Goal: Information Seeking & Learning: Learn about a topic

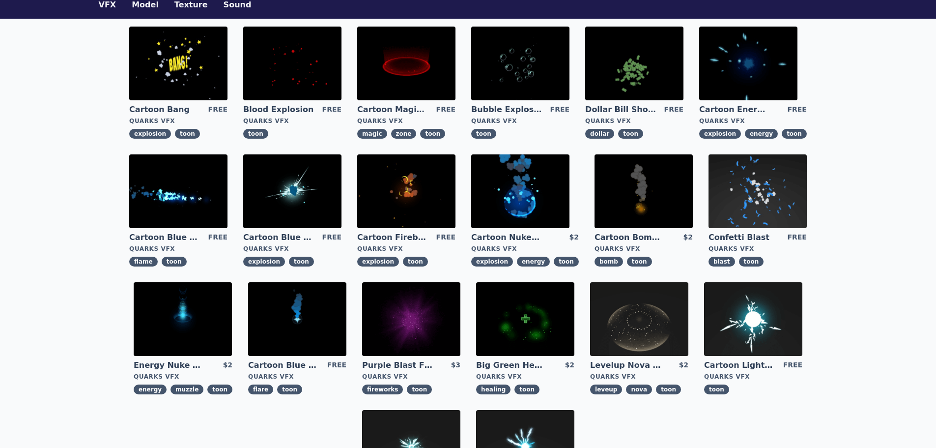
scroll to position [98, 0]
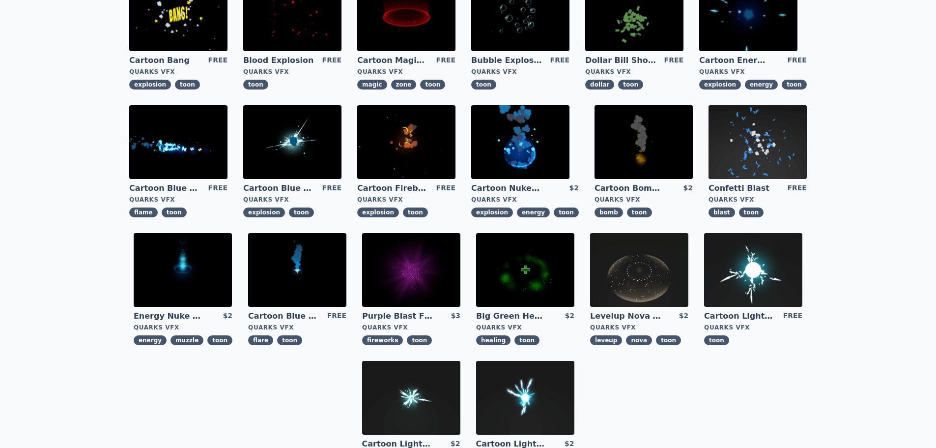
click at [303, 147] on img at bounding box center [292, 142] width 98 height 74
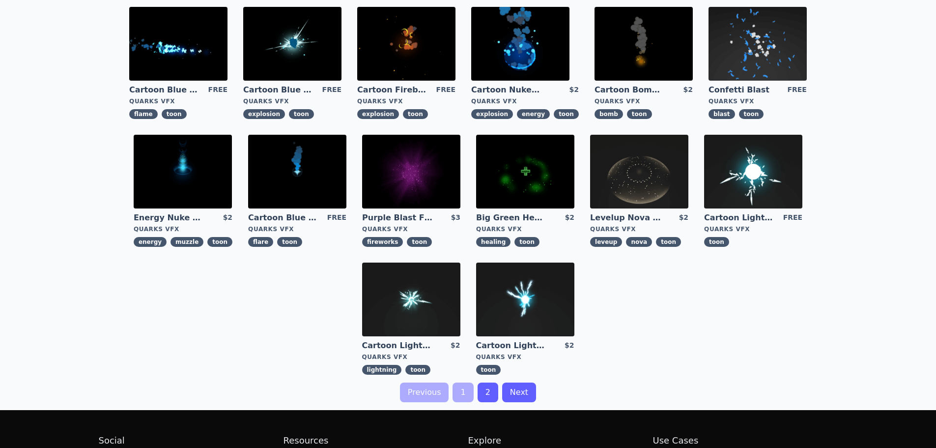
click at [413, 293] on img at bounding box center [411, 299] width 98 height 74
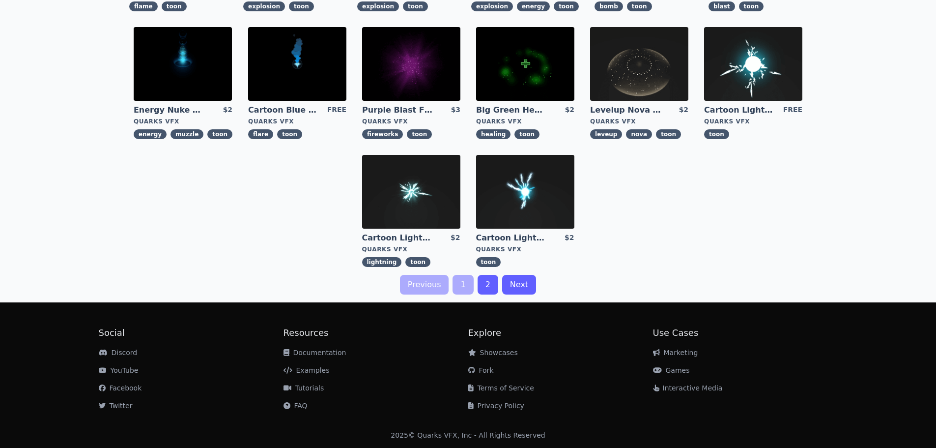
click at [523, 199] on img at bounding box center [525, 192] width 98 height 74
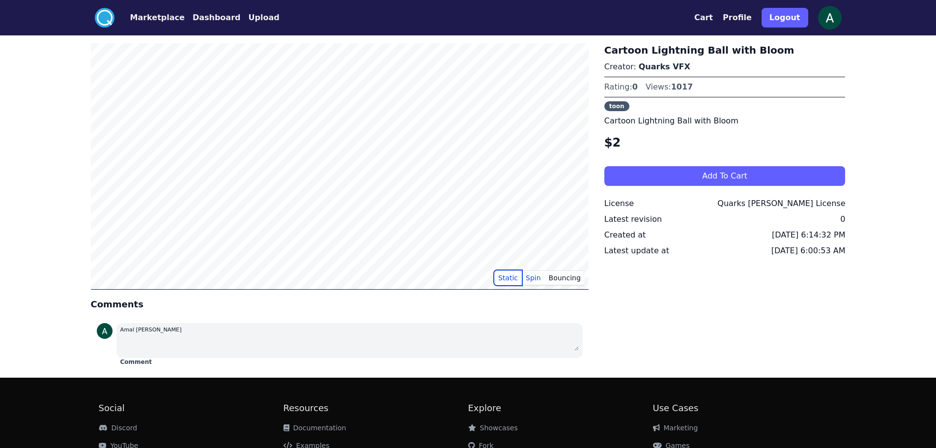
click at [506, 281] on button "Static" at bounding box center [508, 277] width 28 height 15
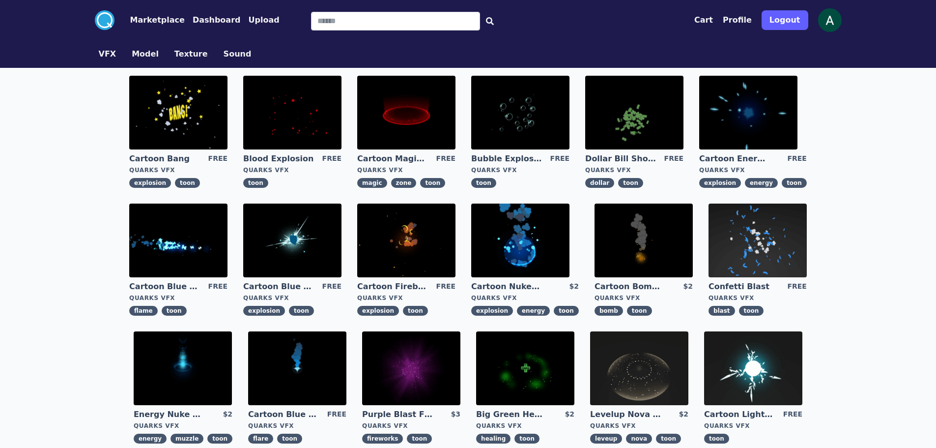
scroll to position [98, 0]
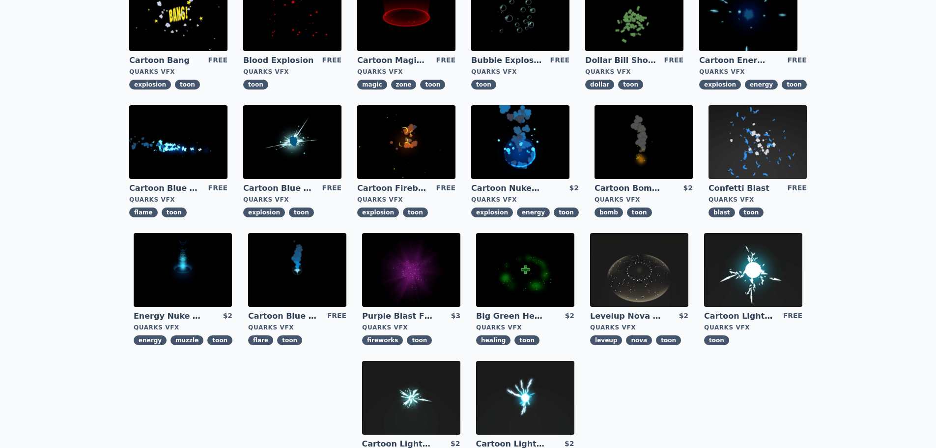
click at [765, 276] on img at bounding box center [753, 270] width 98 height 74
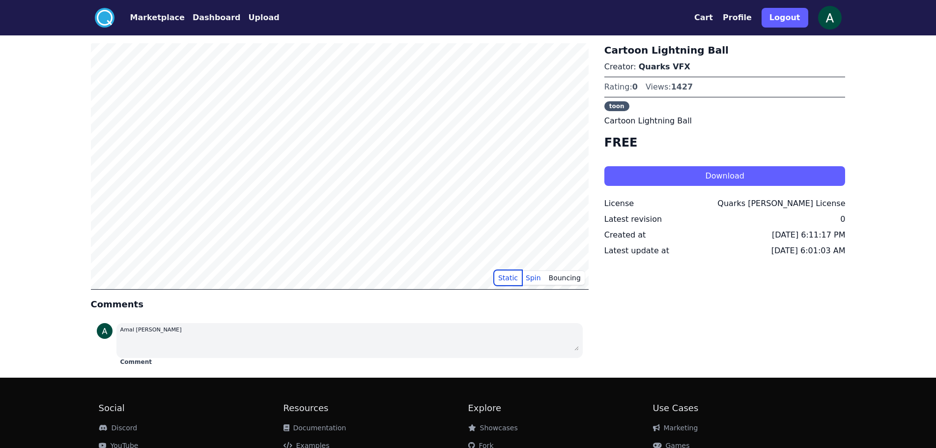
click at [516, 273] on button "Static" at bounding box center [508, 277] width 28 height 15
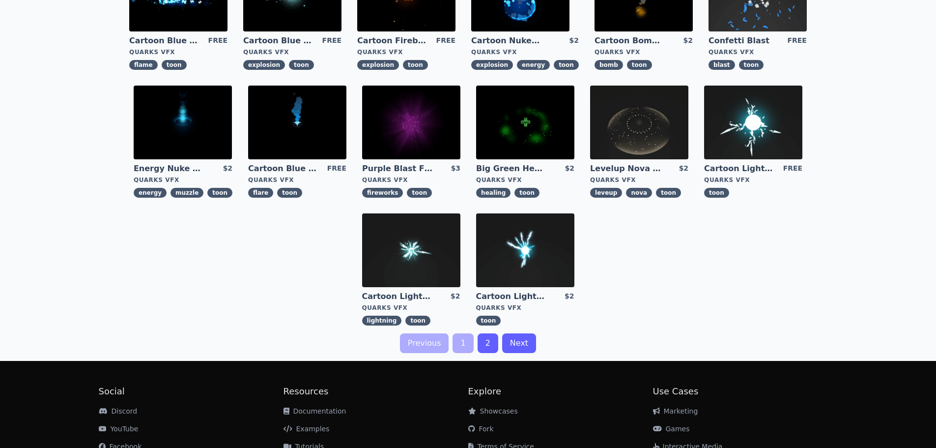
scroll to position [295, 0]
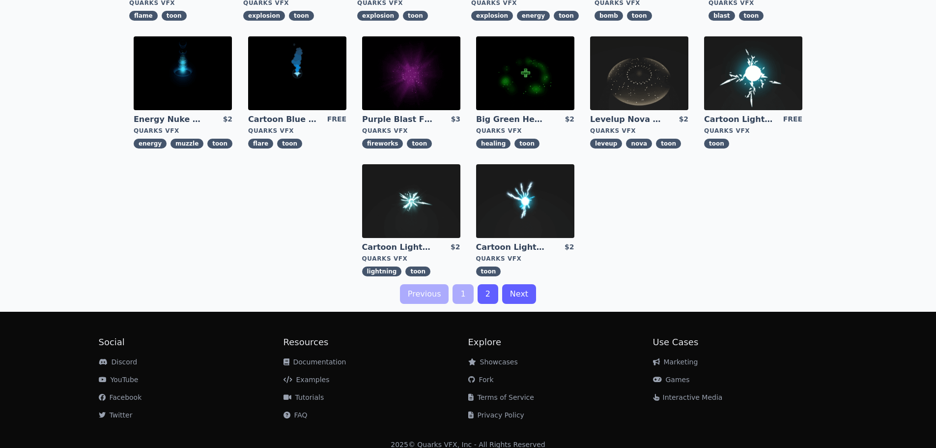
click at [480, 293] on link "2" at bounding box center [488, 294] width 21 height 20
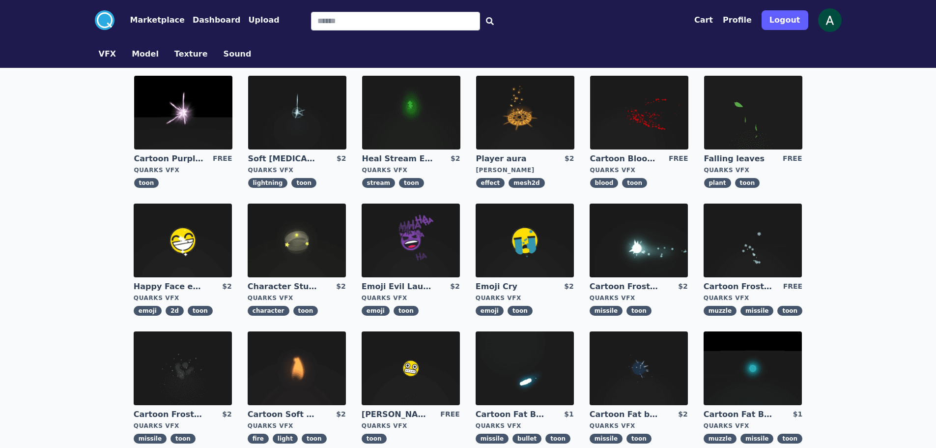
click at [191, 107] on img at bounding box center [183, 113] width 98 height 74
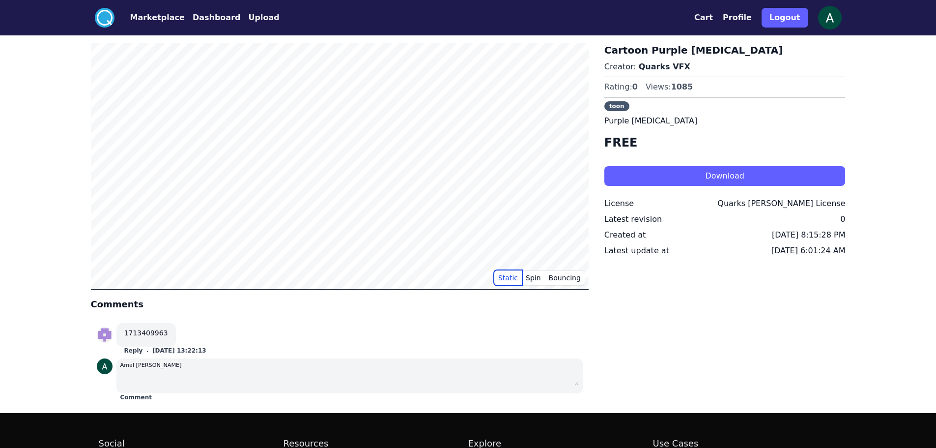
click at [515, 276] on button "Static" at bounding box center [508, 277] width 28 height 15
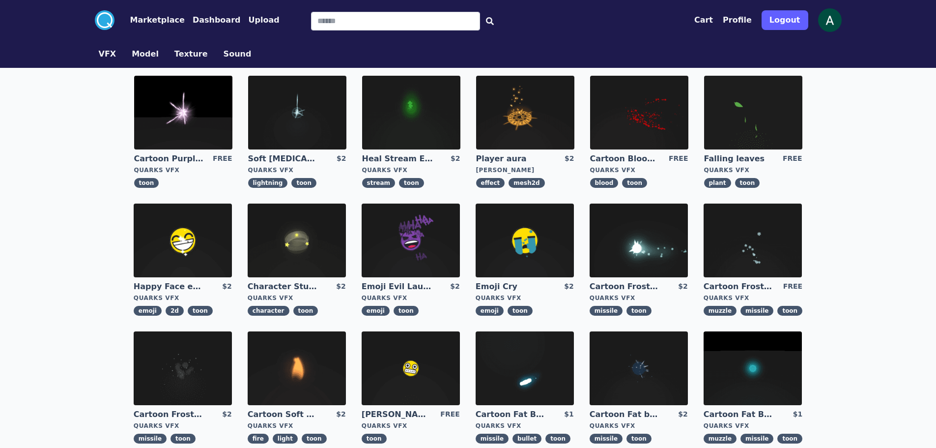
click at [305, 116] on img at bounding box center [297, 113] width 98 height 74
click at [641, 235] on img at bounding box center [639, 240] width 98 height 74
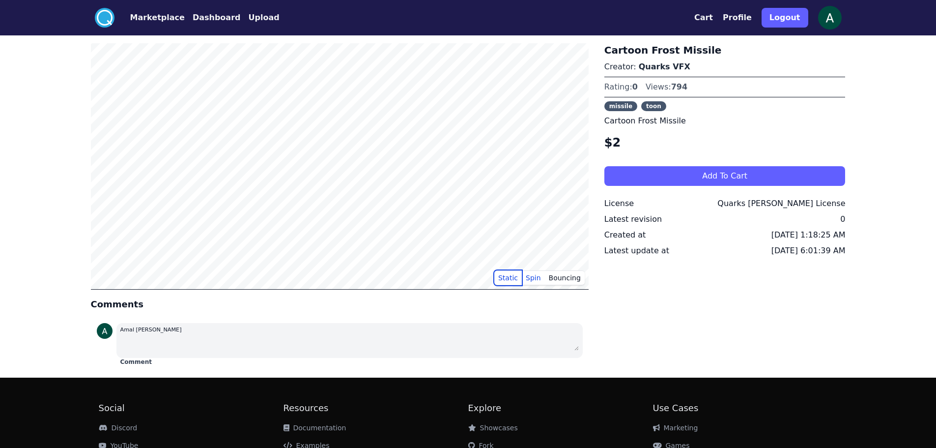
click at [509, 281] on button "Static" at bounding box center [508, 277] width 28 height 15
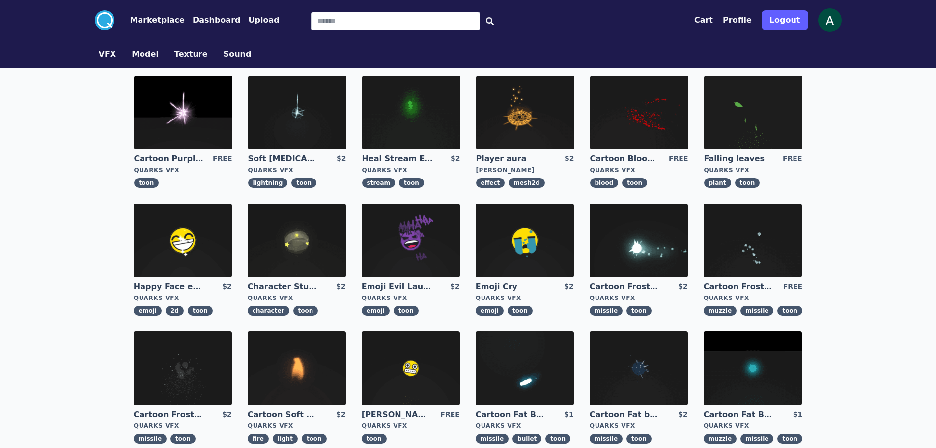
scroll to position [98, 0]
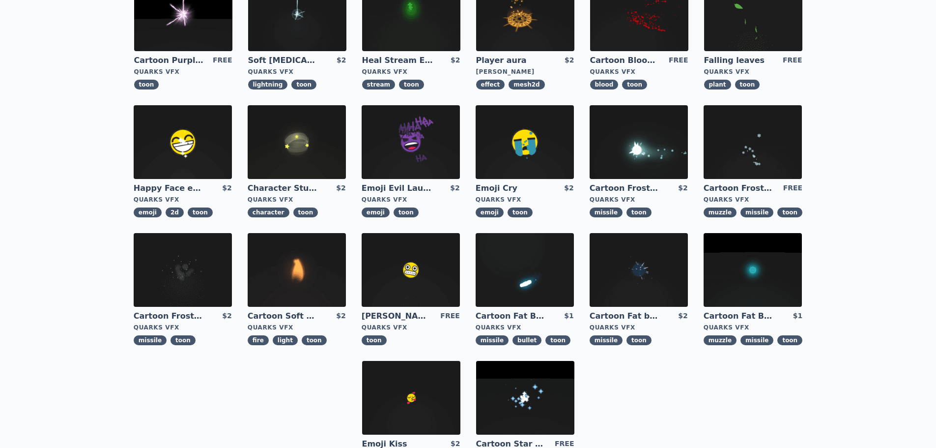
click at [526, 404] on img at bounding box center [525, 398] width 98 height 74
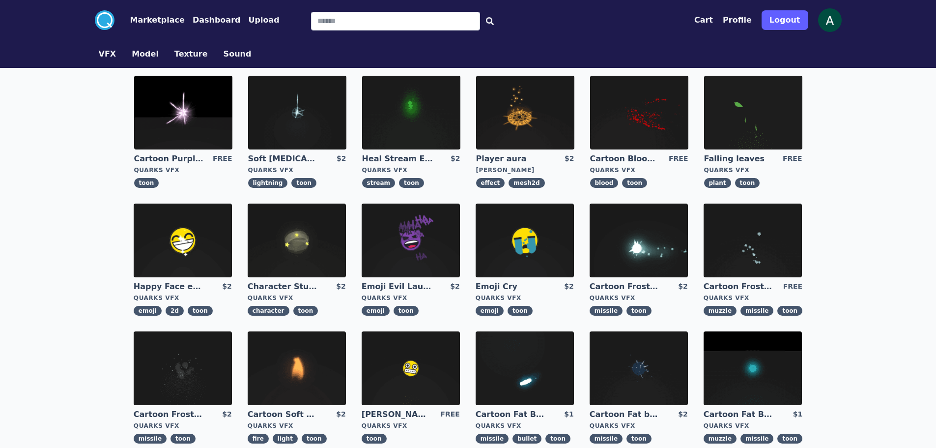
click at [633, 245] on img at bounding box center [639, 240] width 98 height 74
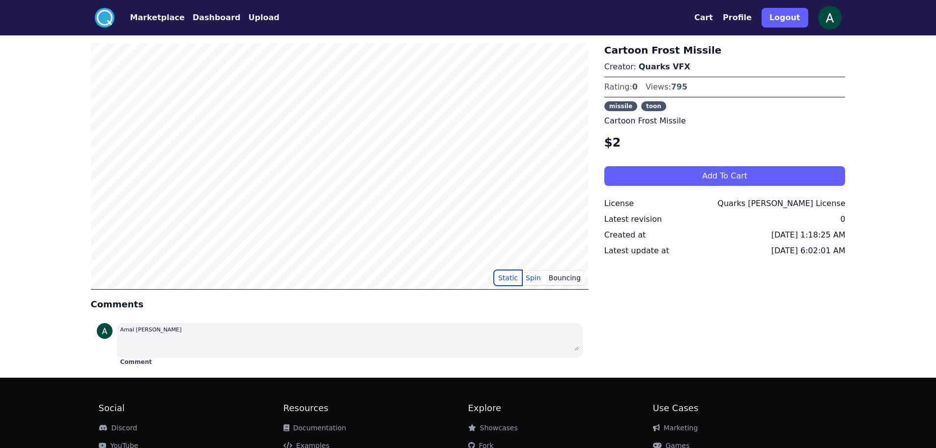
click at [510, 277] on button "Static" at bounding box center [508, 277] width 28 height 15
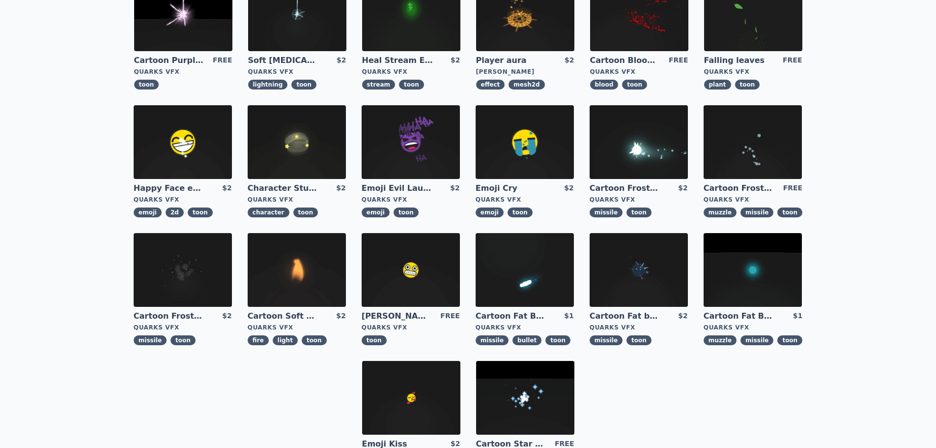
scroll to position [147, 0]
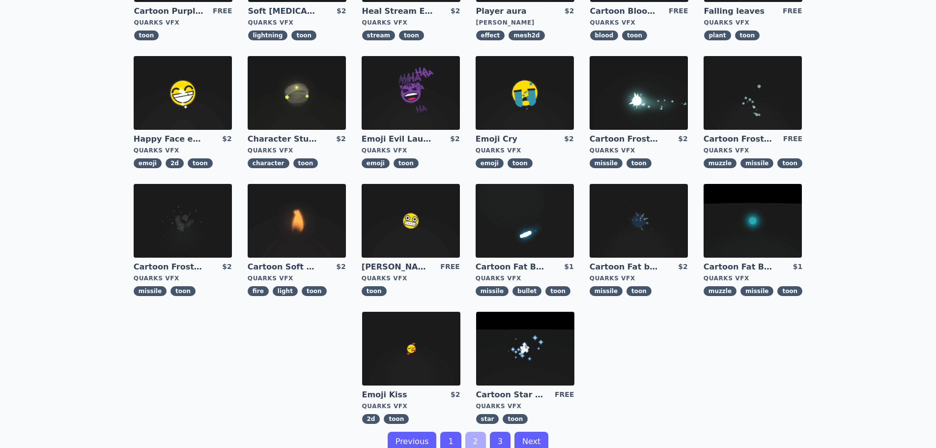
click at [494, 438] on link "3" at bounding box center [500, 441] width 21 height 20
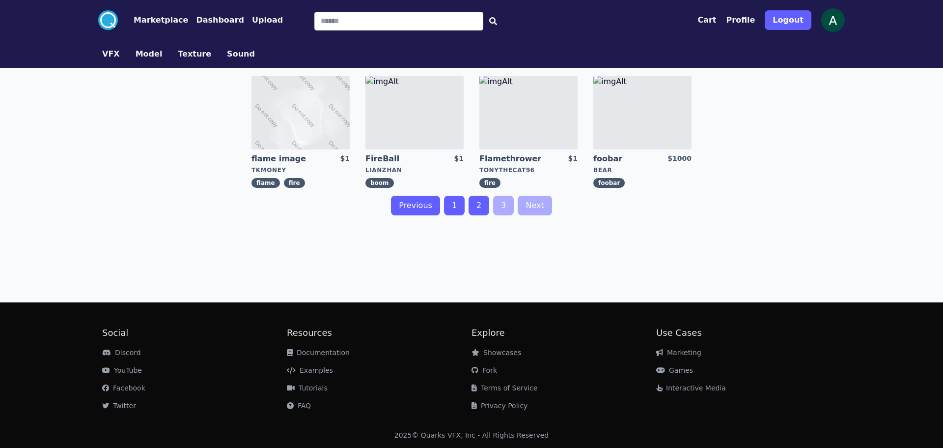
click at [473, 202] on link "2" at bounding box center [479, 206] width 21 height 20
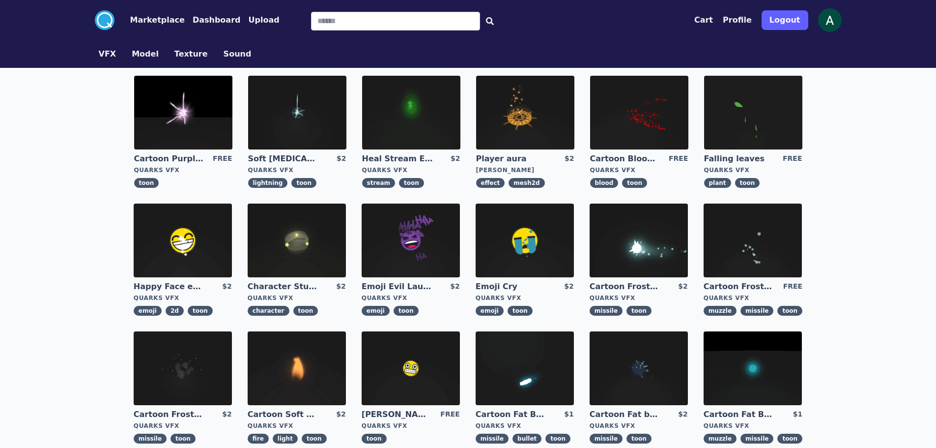
scroll to position [98, 0]
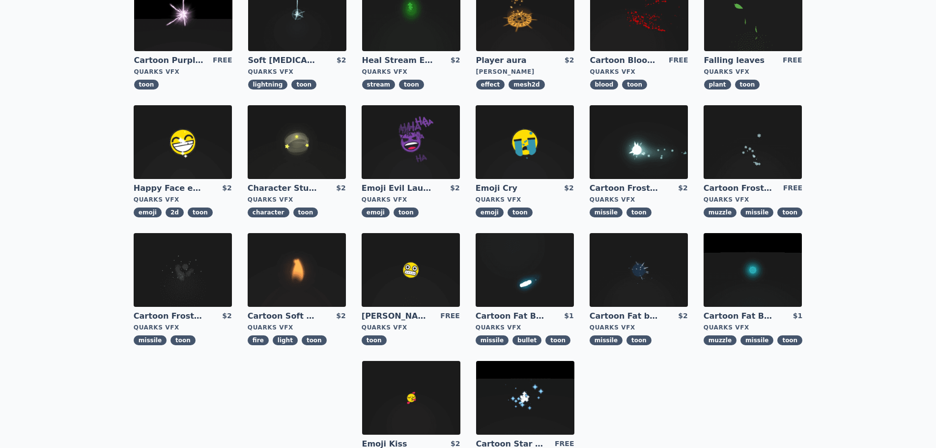
click at [763, 262] on img at bounding box center [753, 270] width 98 height 74
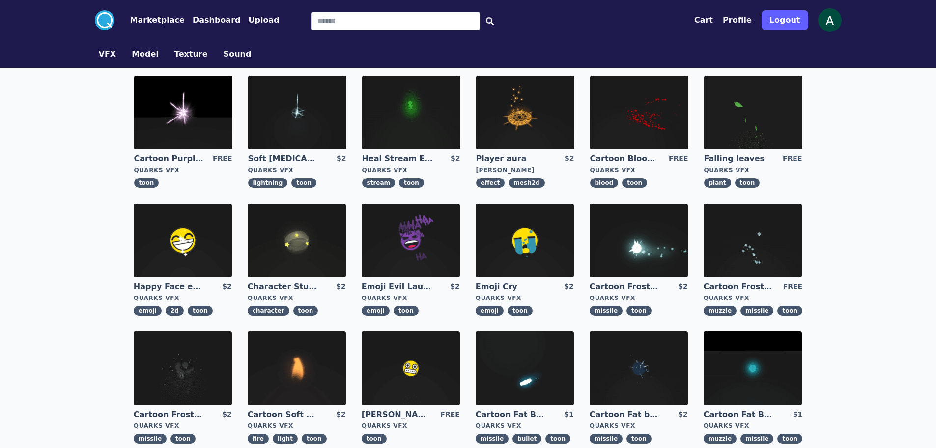
click at [218, 119] on img at bounding box center [183, 113] width 98 height 74
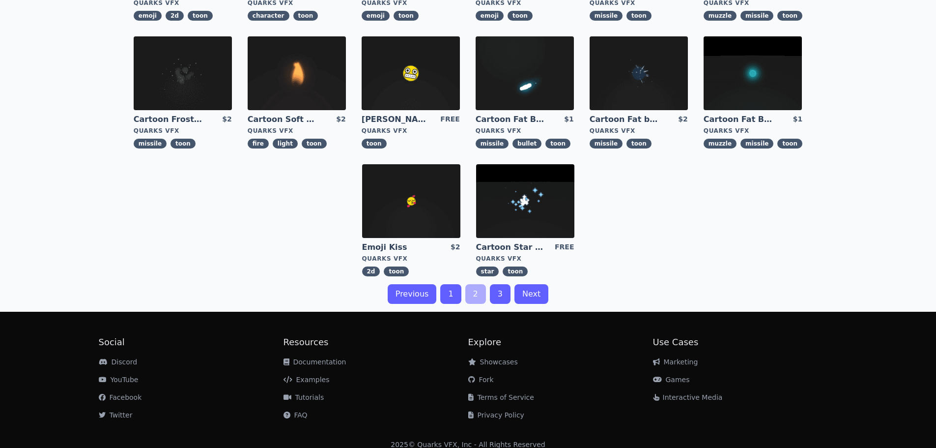
click at [459, 289] on link "1" at bounding box center [450, 294] width 21 height 20
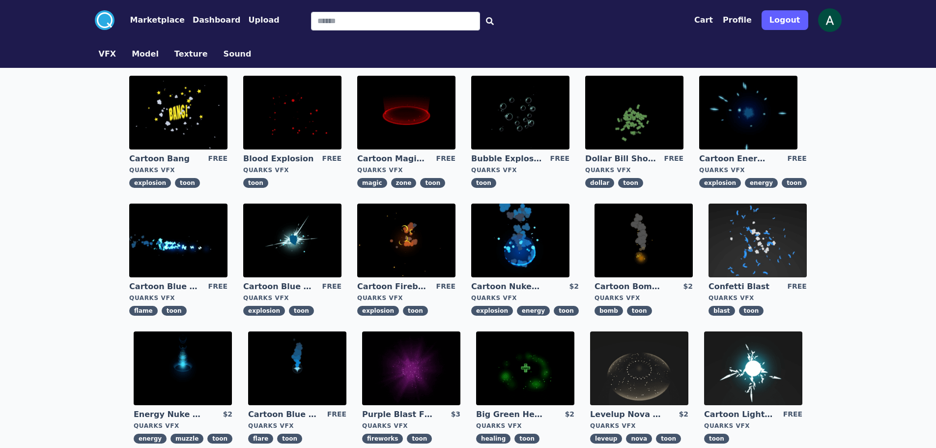
click at [323, 241] on img at bounding box center [292, 240] width 98 height 74
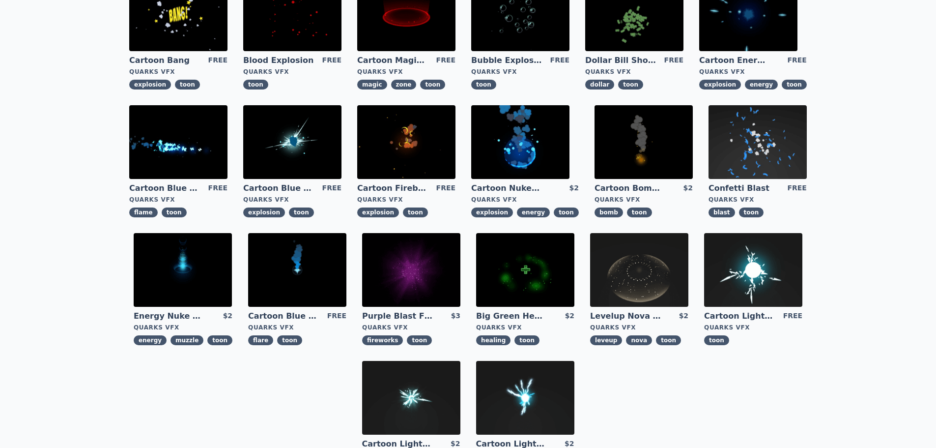
click at [431, 394] on img at bounding box center [411, 398] width 98 height 74
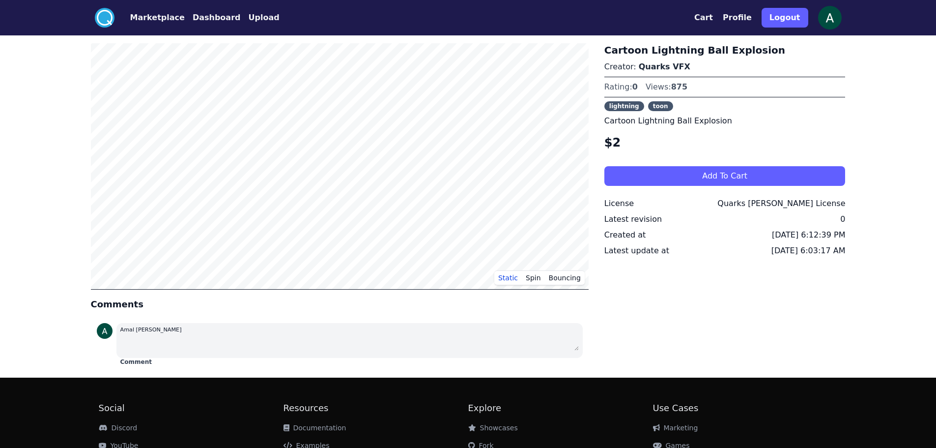
click at [667, 154] on div "Cartoon Lightning Ball Explosion Creator: Quarks VFX Rating: 0 Views: 875 light…" at bounding box center [724, 206] width 241 height 326
click at [681, 136] on h4 "$2" at bounding box center [724, 143] width 241 height 16
